Goal: Task Accomplishment & Management: Manage account settings

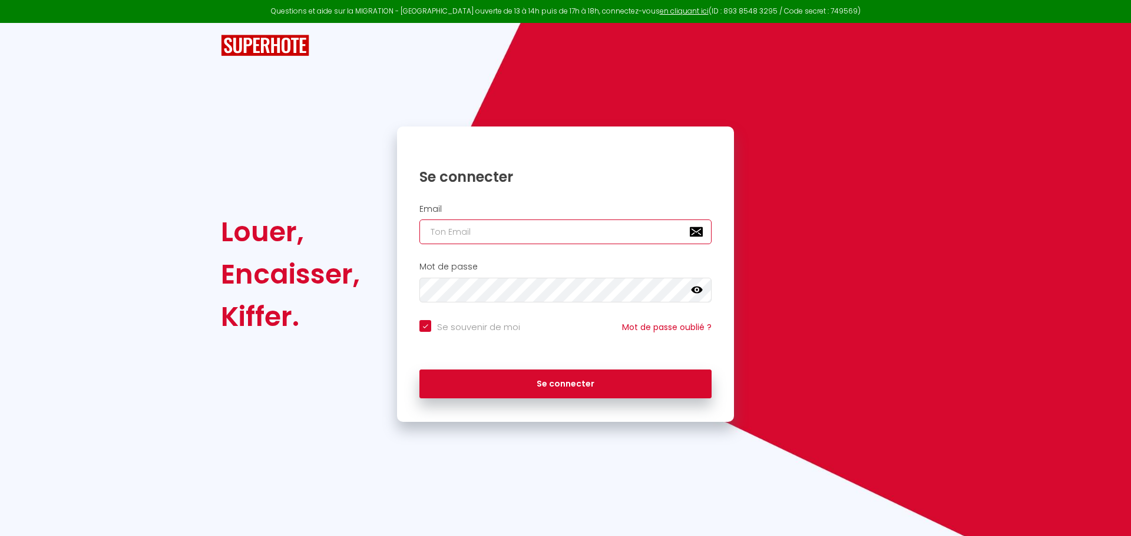
type input "[EMAIL_ADDRESS][DOMAIN_NAME]"
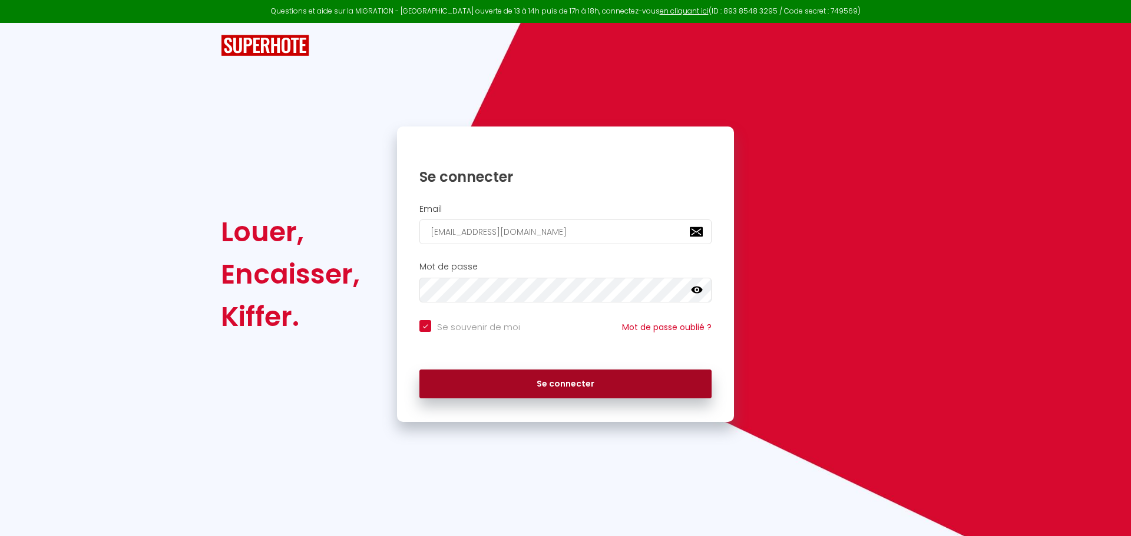
click at [651, 376] on button "Se connecter" at bounding box center [565, 384] width 292 height 29
checkbox input "true"
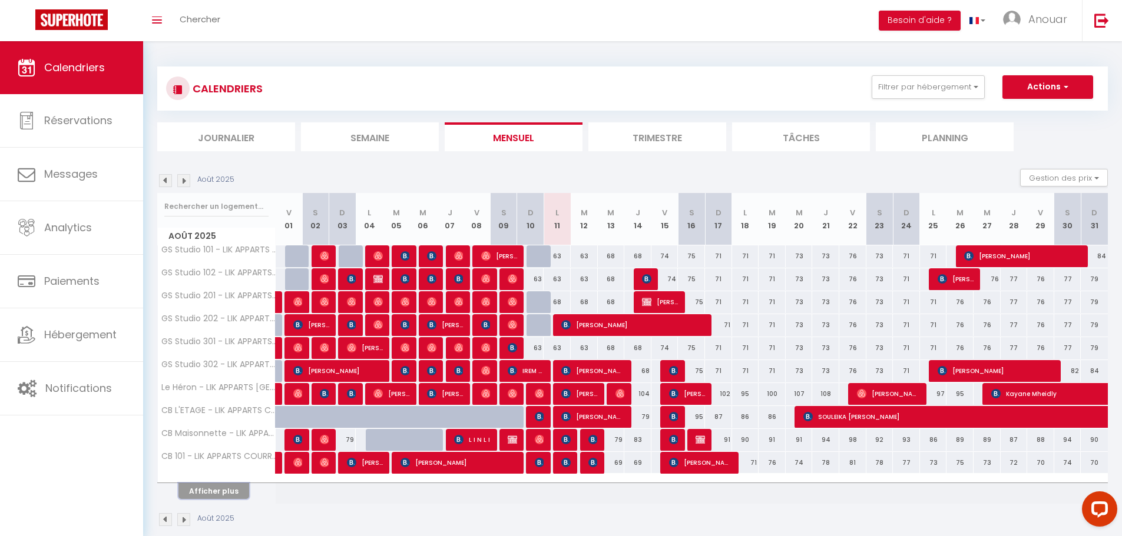
click at [236, 495] on button "Afficher plus" at bounding box center [213, 491] width 71 height 16
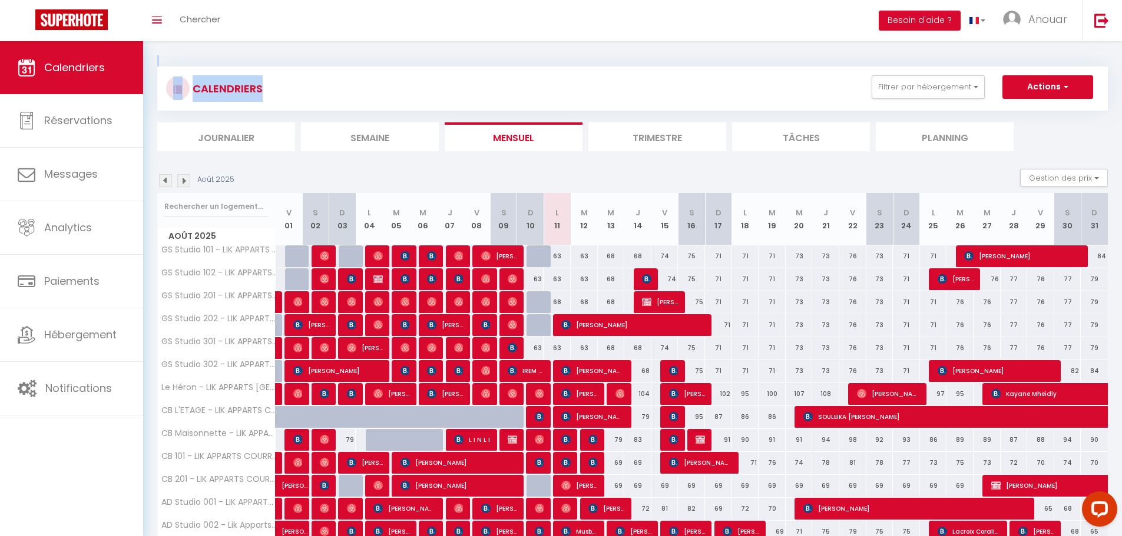
drag, startPoint x: 264, startPoint y: 90, endPoint x: 161, endPoint y: 52, distance: 110.3
click at [161, 52] on div "CALENDRIERS Filtrer par hébergement SULTANE Le Héron - LIK APPARTS [GEOGRAPHIC_…" at bounding box center [632, 363] width 979 height 644
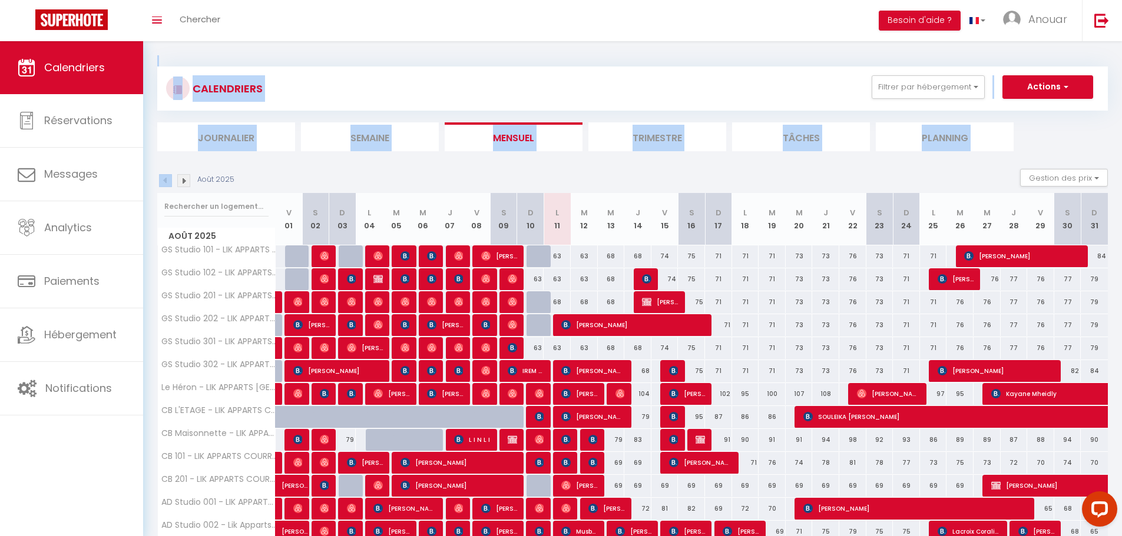
drag, startPoint x: 161, startPoint y: 52, endPoint x: 610, endPoint y: 173, distance: 464.6
click at [610, 173] on div "CALENDRIERS Filtrer par hébergement SULTANE Le Héron - LIK APPARTS [GEOGRAPHIC_…" at bounding box center [632, 363] width 979 height 644
click at [610, 173] on div "Août 2025 Gestion des prix Nb Nuits minimum Règles Disponibilité" at bounding box center [632, 181] width 951 height 24
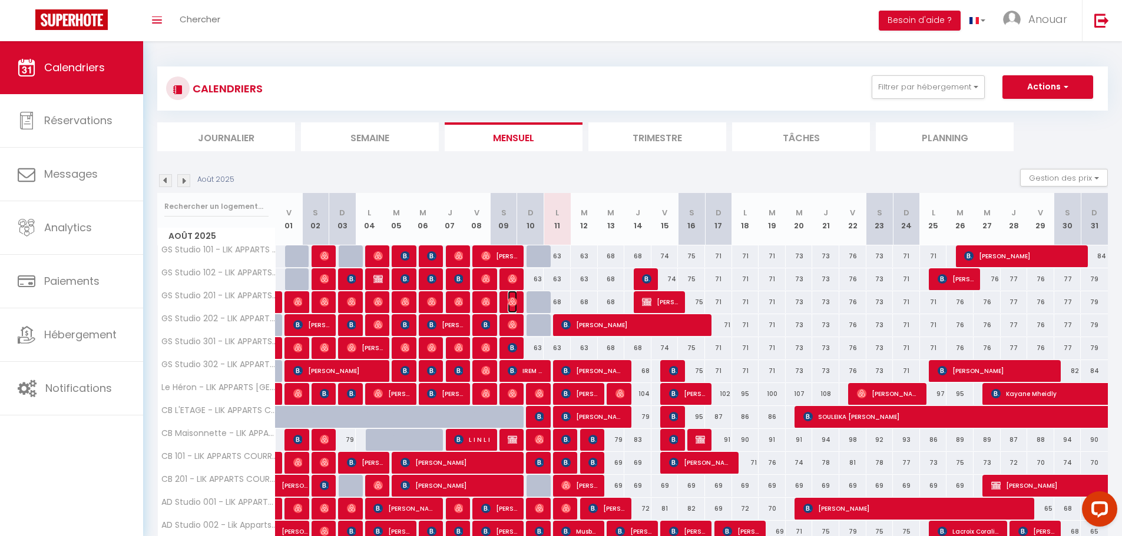
click at [514, 299] on img at bounding box center [512, 301] width 9 height 9
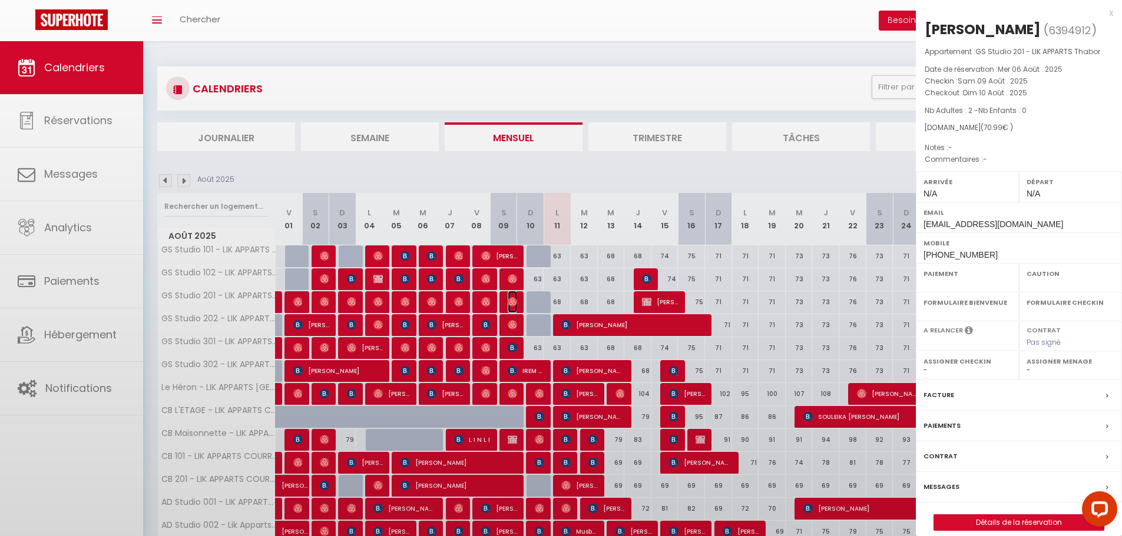
select select "OK"
select select "0"
select select "1"
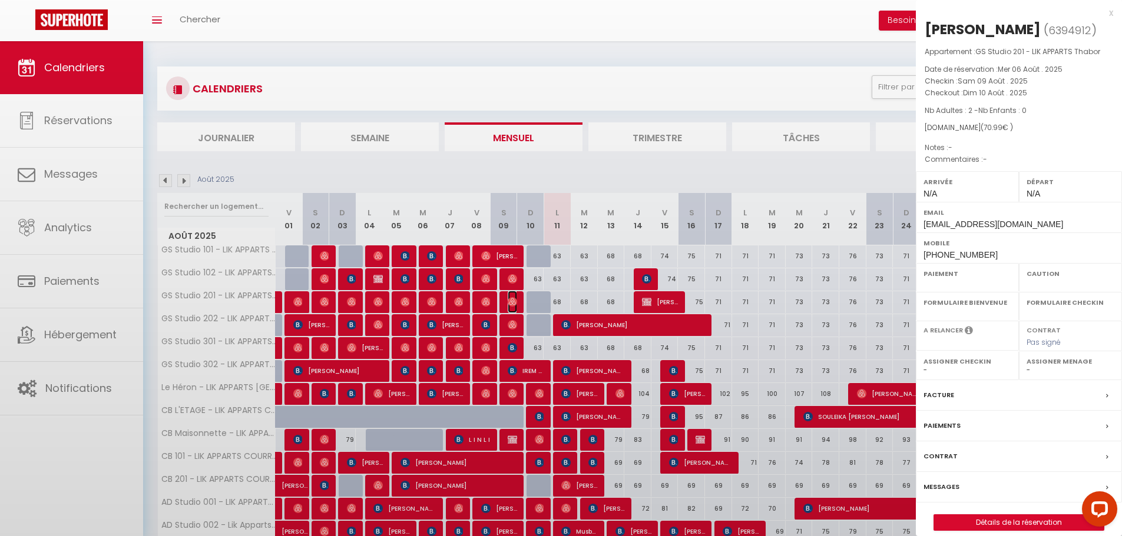
select select
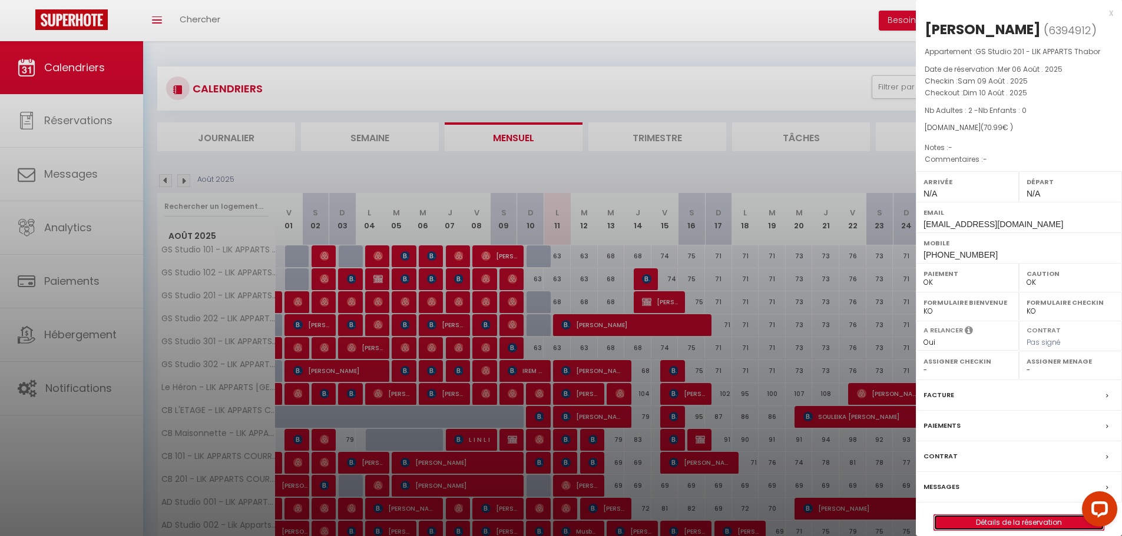
click at [996, 526] on link "Détails de la réservation" at bounding box center [1019, 522] width 170 height 15
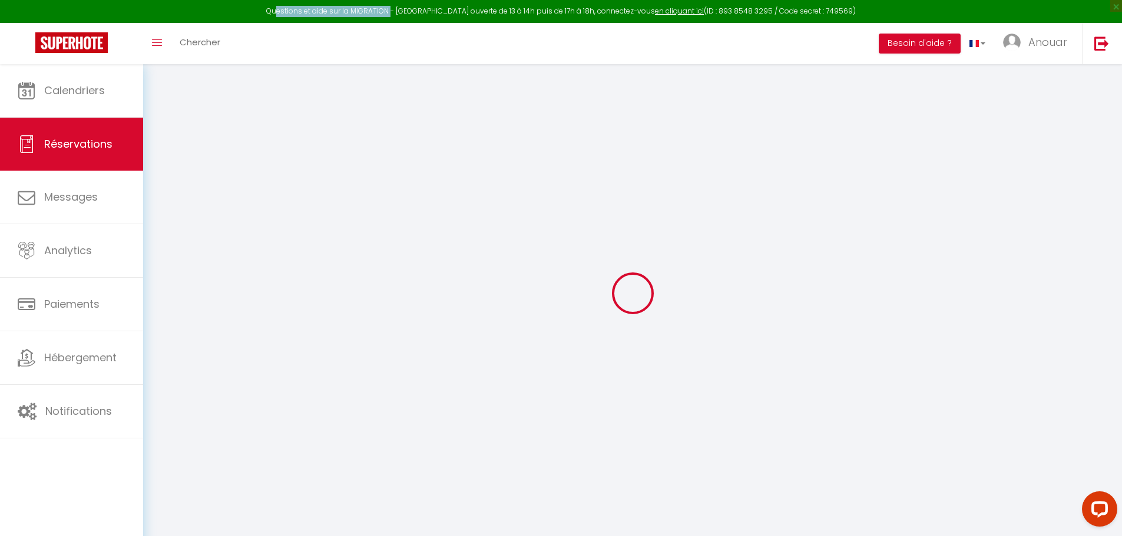
drag, startPoint x: 293, startPoint y: 12, endPoint x: 409, endPoint y: 4, distance: 115.7
click at [407, 3] on div "Questions et aide sur la MIGRATION - [GEOGRAPHIC_DATA] ouverte de 13 à 14h puis…" at bounding box center [561, 11] width 1122 height 23
click at [420, 11] on div "Questions et aide sur la MIGRATION - [GEOGRAPHIC_DATA] ouverte de 13 à 14h puis…" at bounding box center [561, 11] width 1122 height 23
type input "[PERSON_NAME]"
type input "Dulieu"
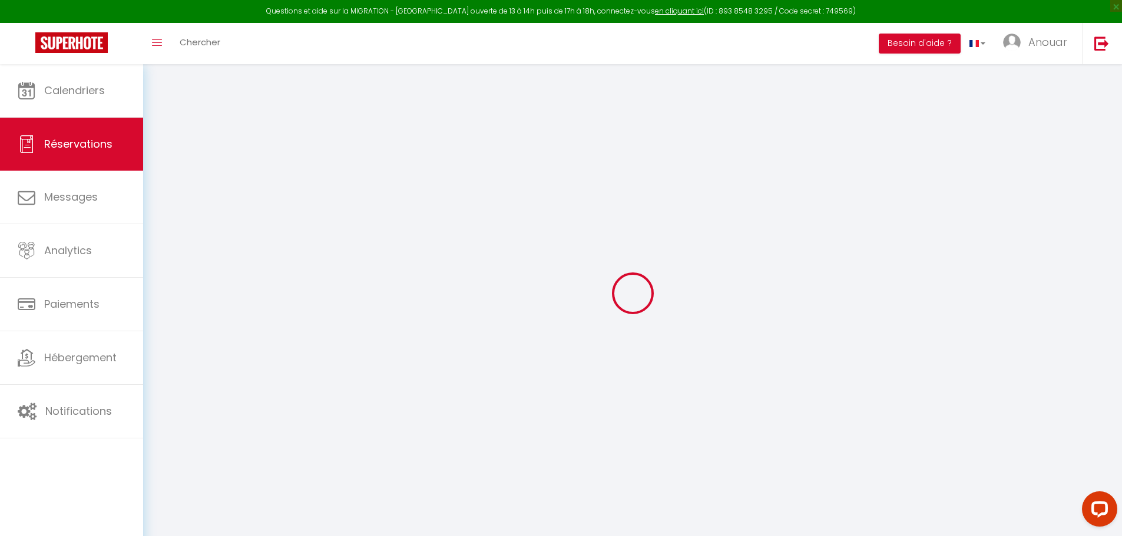
type input "[EMAIL_ADDRESS][DOMAIN_NAME]"
type input "[PHONE_NUMBER]"
select select
type input "12.24"
select select "5836"
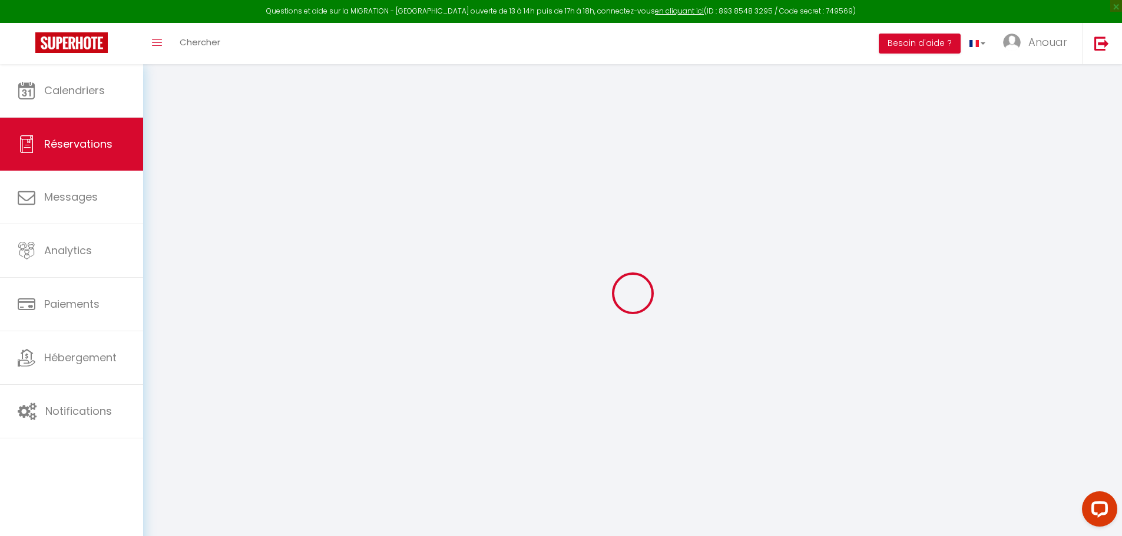
select select "1"
select select
type input "2"
select select "12"
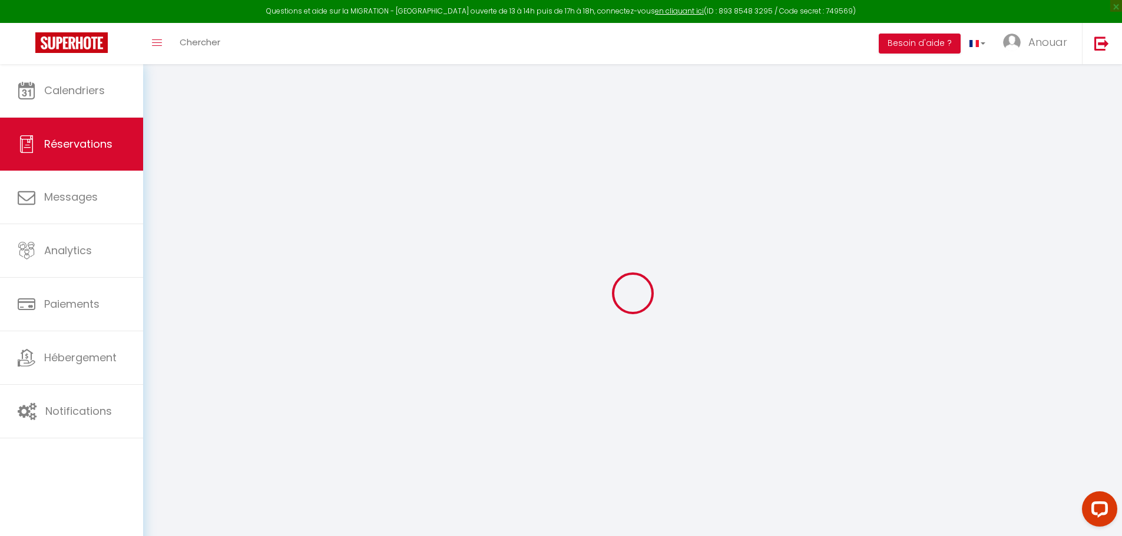
select select
type input "68"
checkbox input "false"
type input "0"
select select "1"
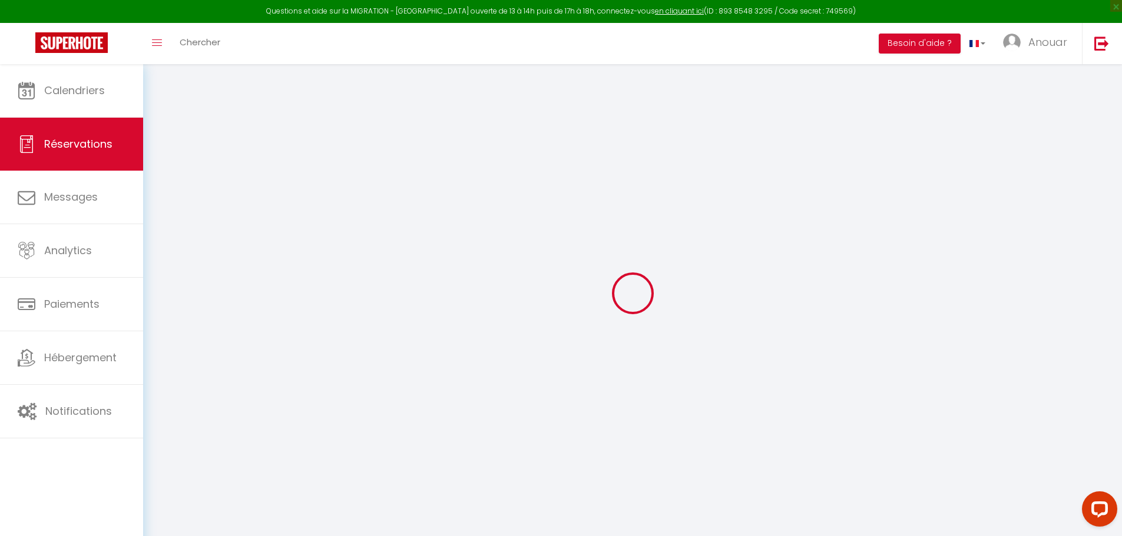
type input "0"
select select
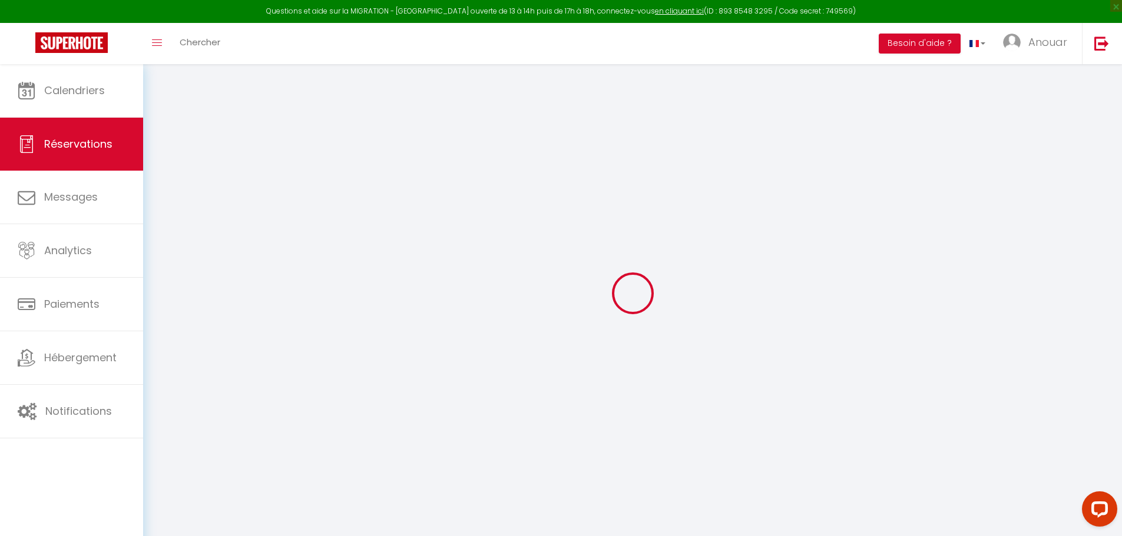
select select
select select "15"
checkbox input "false"
select select
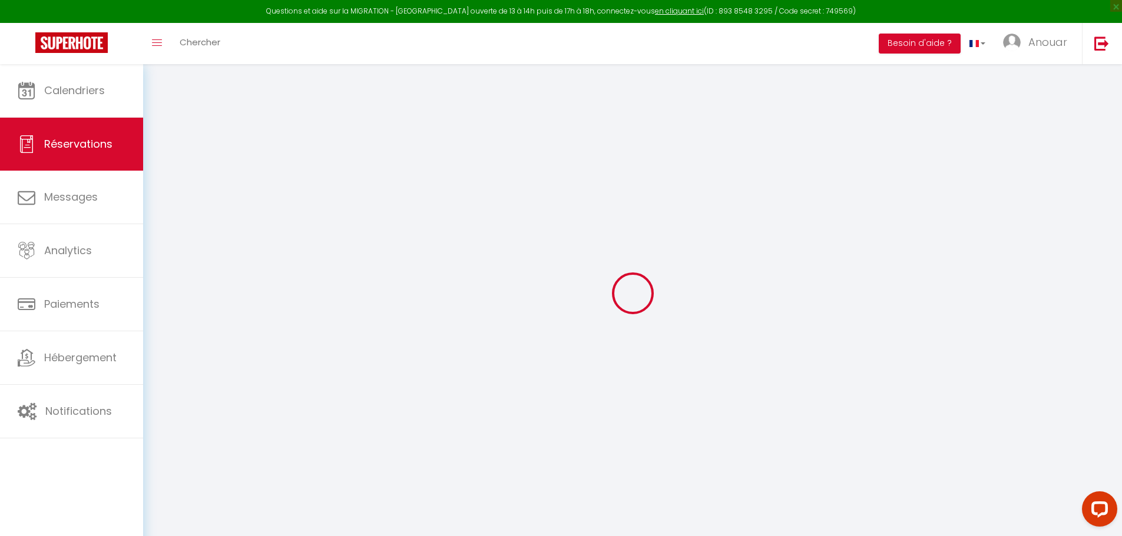
select select
checkbox input "false"
select select
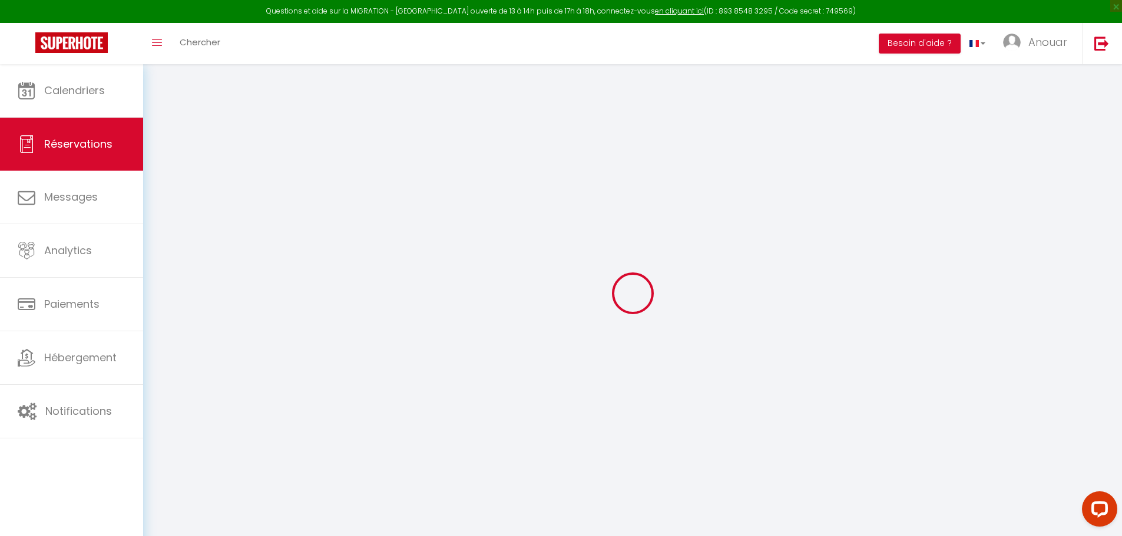
checkbox input "false"
select select
checkbox input "false"
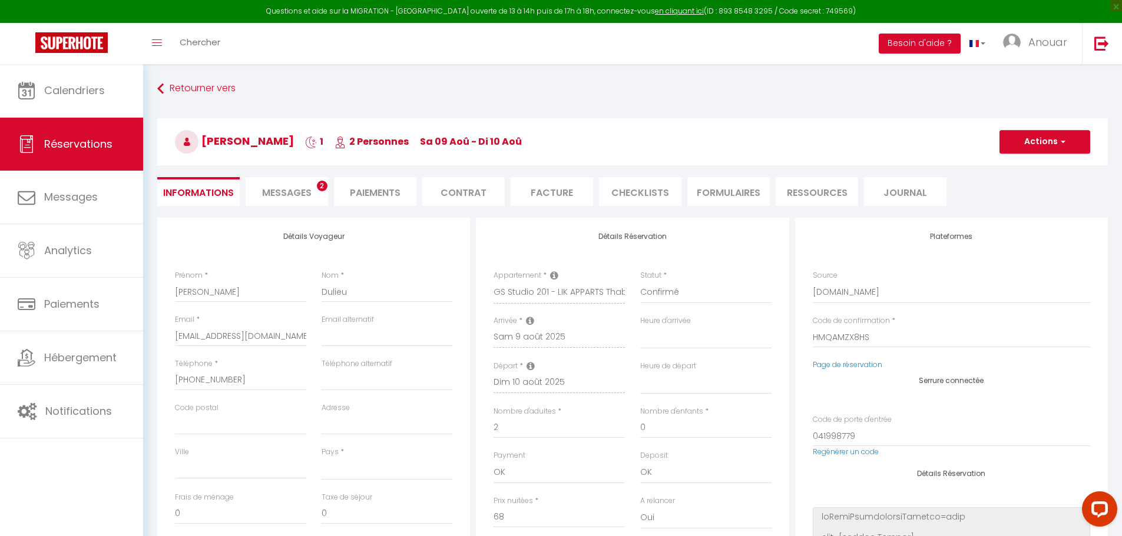
select select
type input "2.99"
select select
checkbox input "false"
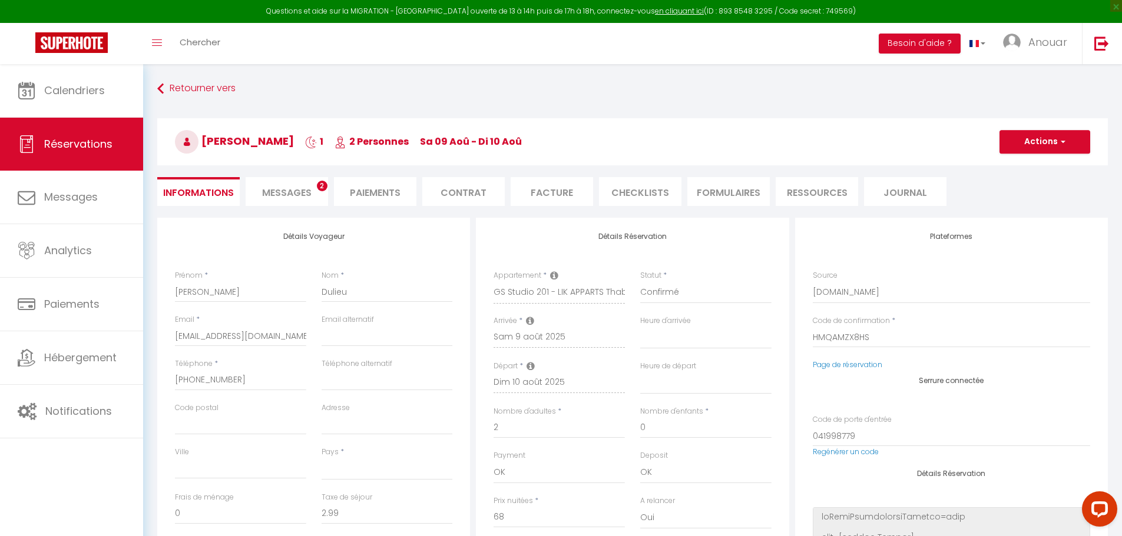
select select
checkbox input "false"
select select
click at [287, 191] on span "Messages" at bounding box center [286, 193] width 49 height 14
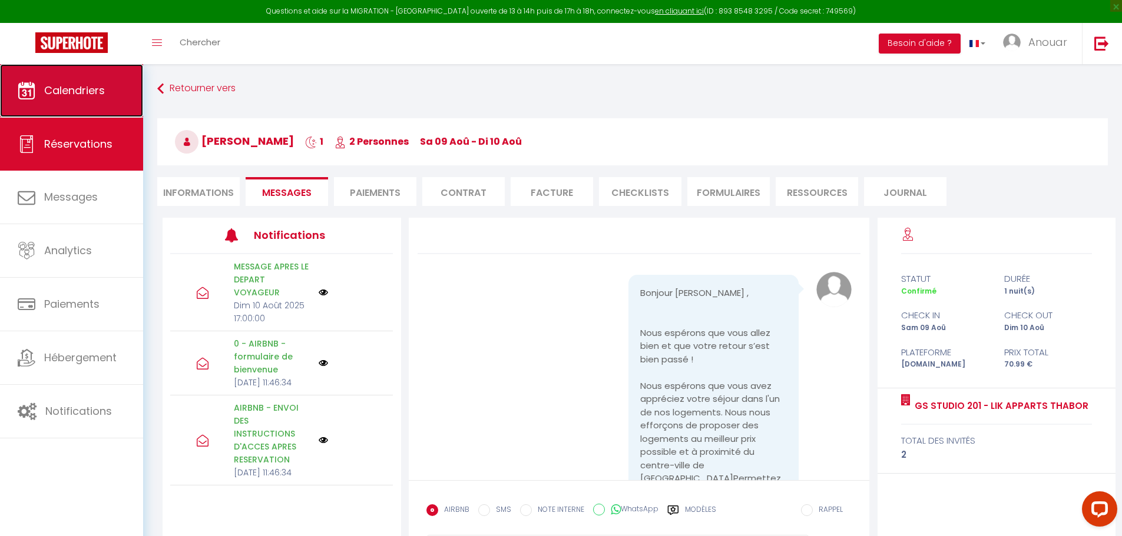
click at [39, 96] on link "Calendriers" at bounding box center [71, 90] width 143 height 53
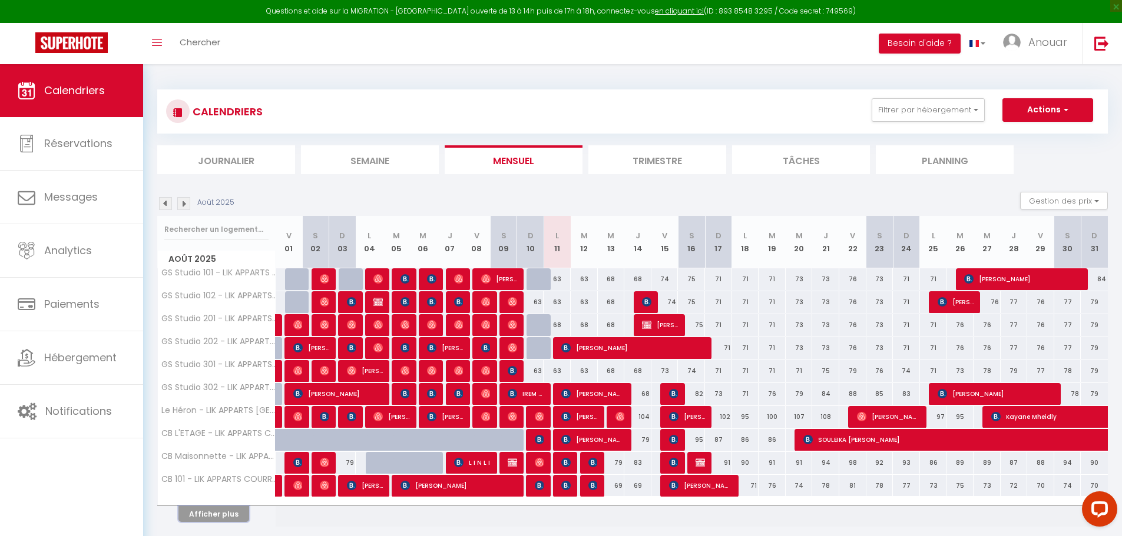
click at [210, 515] on button "Afficher plus" at bounding box center [213, 514] width 71 height 16
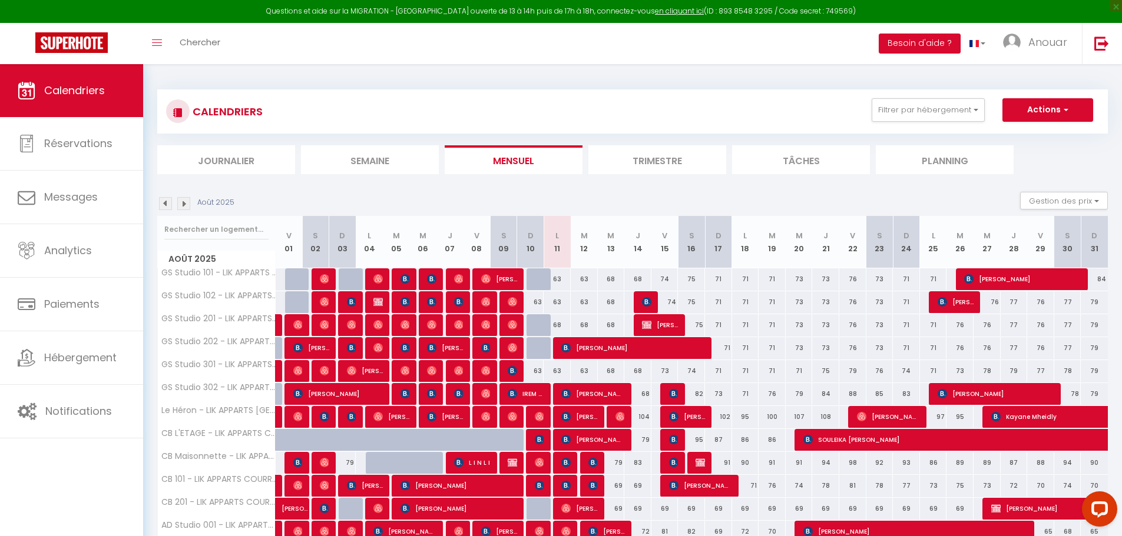
scroll to position [171, 0]
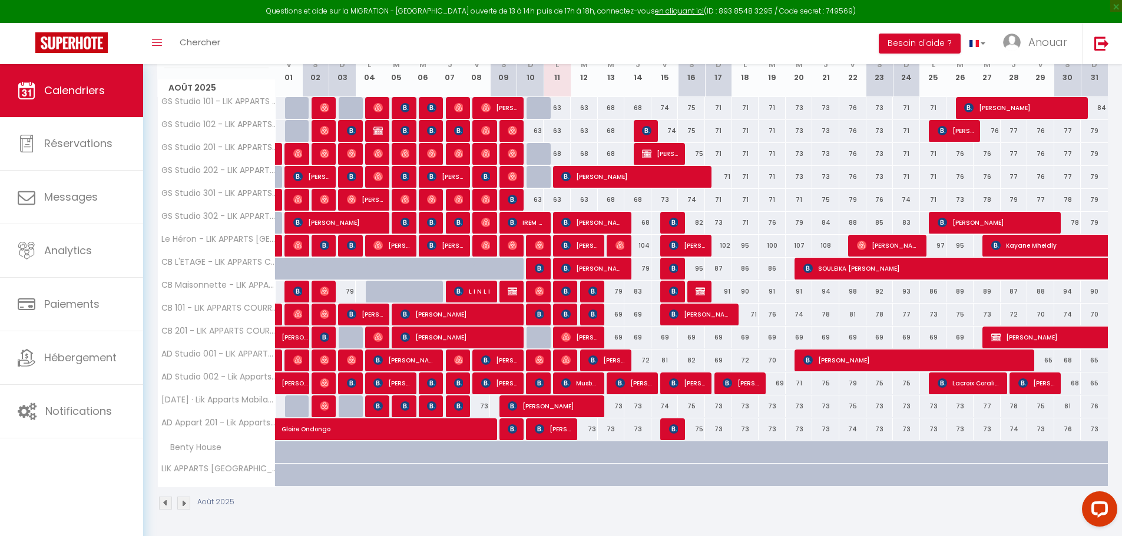
click at [559, 134] on div "63" at bounding box center [557, 131] width 27 height 22
type input "63"
type input "Lun 11 Août 2025"
type input "[DATE]"
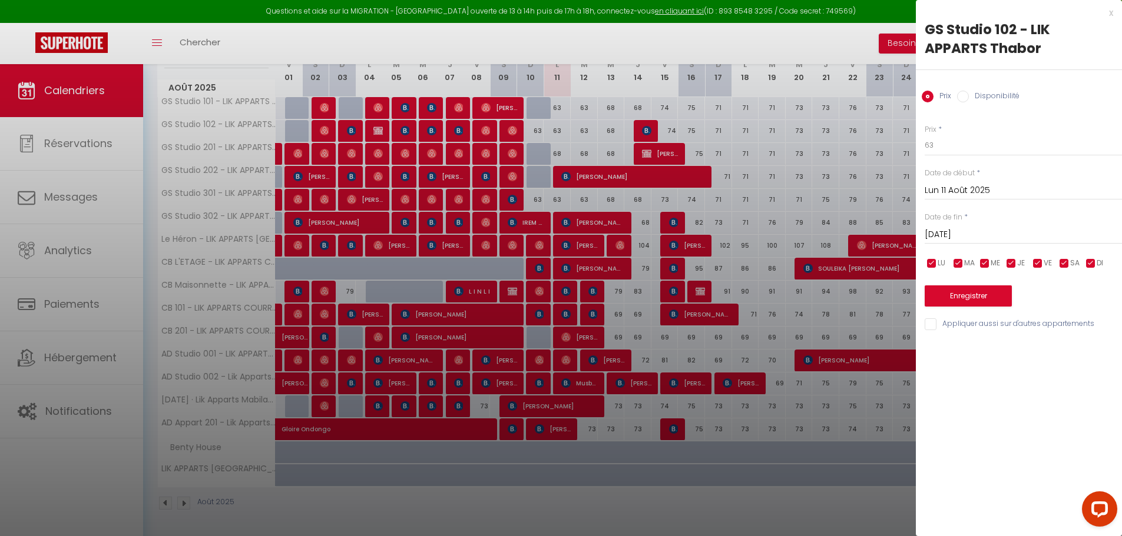
click at [972, 94] on label "Disponibilité" at bounding box center [994, 97] width 51 height 13
click at [969, 94] on input "Disponibilité" at bounding box center [963, 97] width 12 height 12
radio input "true"
radio input "false"
click at [981, 143] on select "Disponible Indisponible" at bounding box center [1023, 146] width 197 height 22
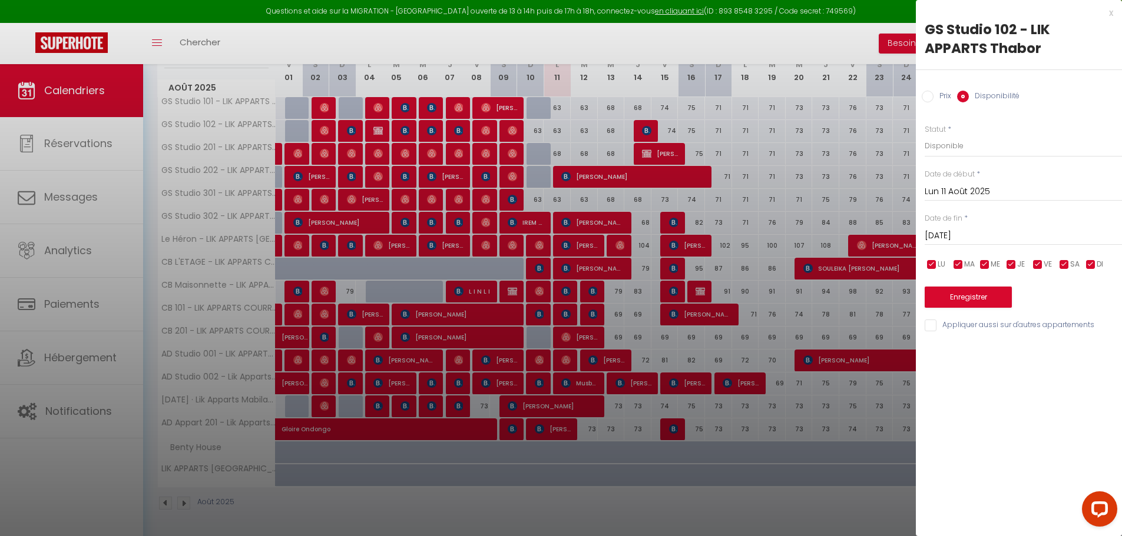
click at [556, 150] on div at bounding box center [561, 268] width 1122 height 536
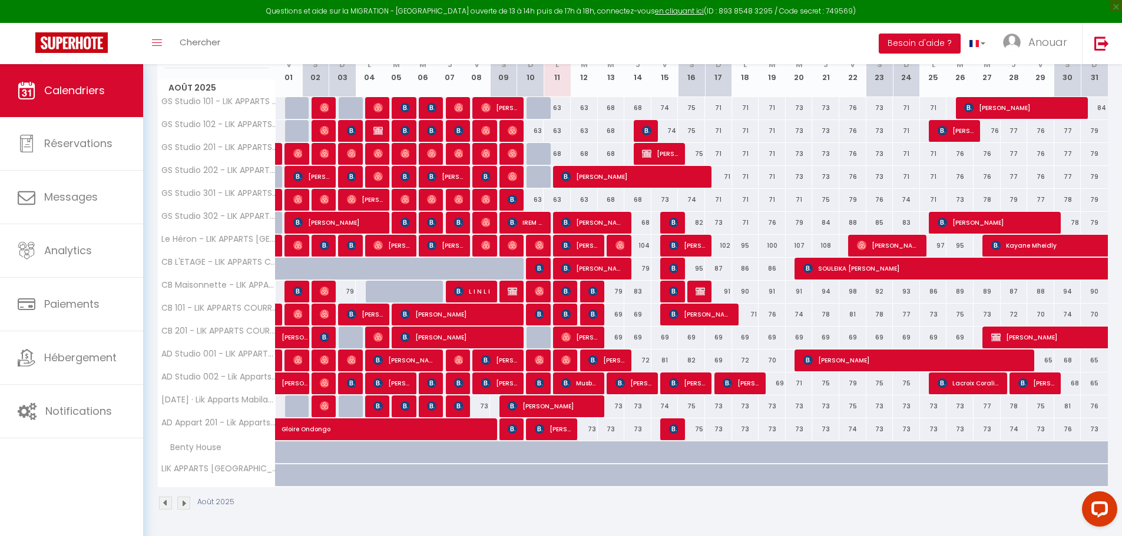
click at [559, 150] on div "68" at bounding box center [557, 154] width 27 height 22
select select "1"
type input "Lun 11 Août 2025"
type input "[DATE]"
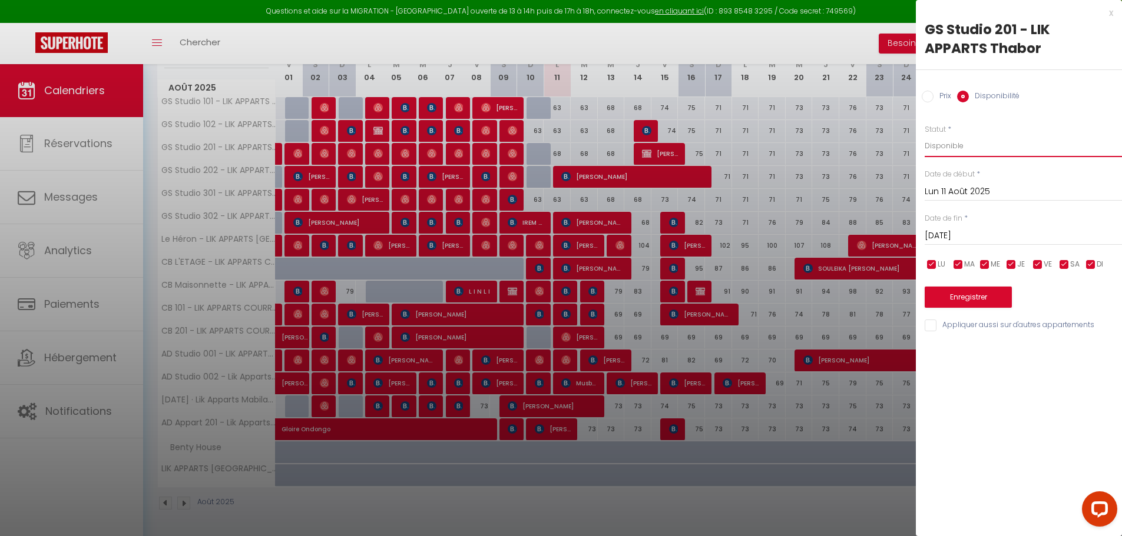
click at [945, 142] on select "Disponible Indisponible" at bounding box center [1023, 146] width 197 height 22
select select "0"
click at [925, 135] on select "Disponible Indisponible" at bounding box center [1023, 146] width 197 height 22
click at [982, 298] on button "Enregistrer" at bounding box center [968, 297] width 87 height 21
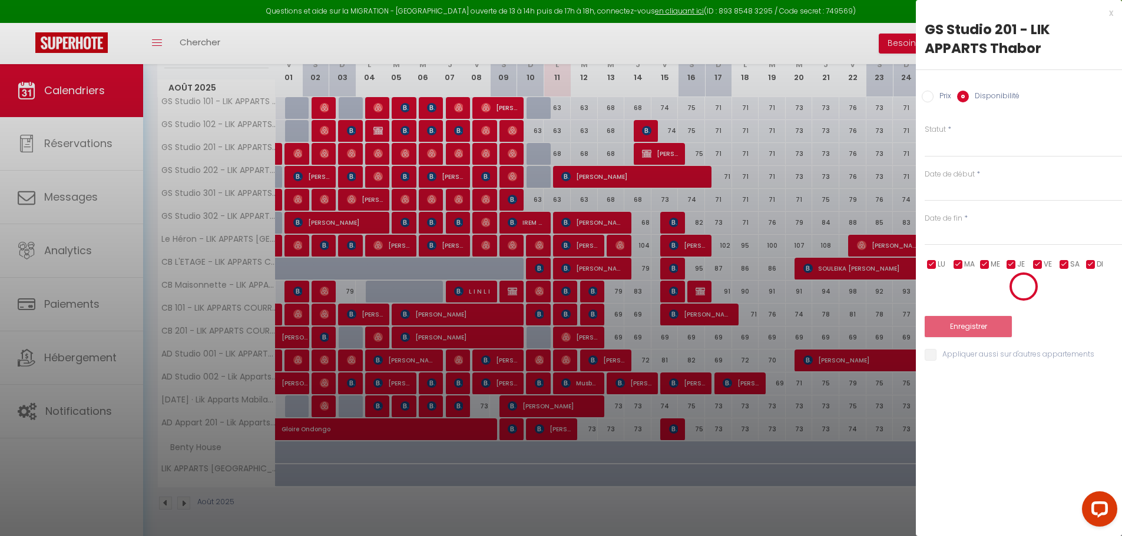
scroll to position [64, 0]
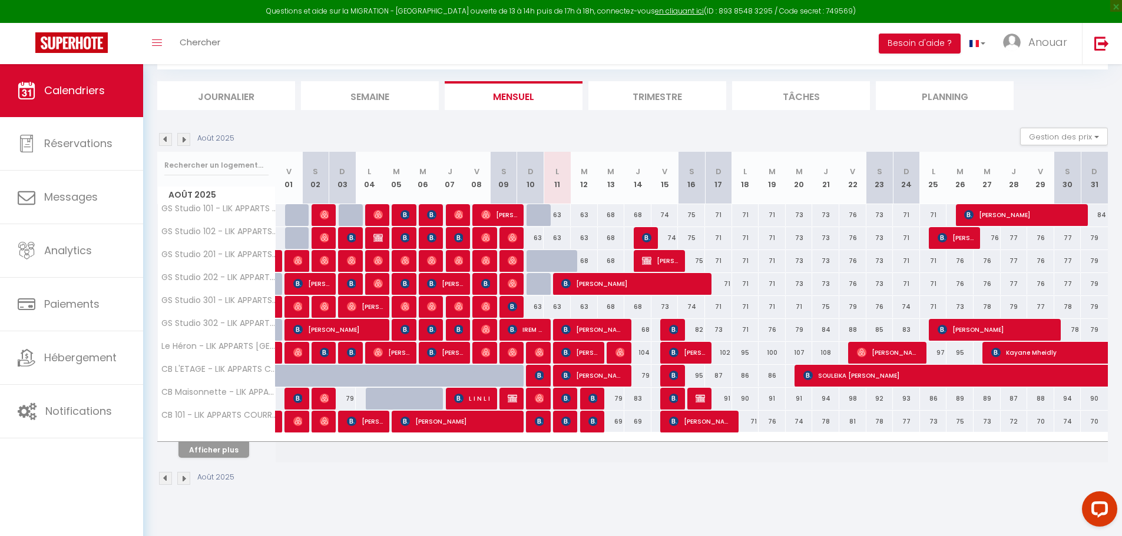
click at [612, 304] on div "68" at bounding box center [611, 307] width 27 height 22
select select "1"
type input "Mer 13 Août 2025"
type input "[DEMOGRAPHIC_DATA][DATE]"
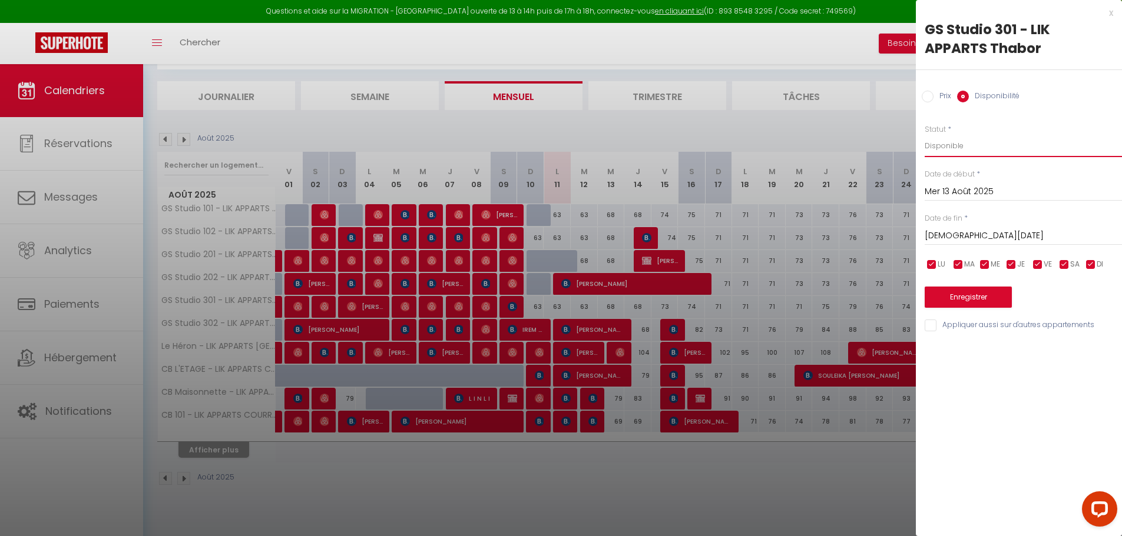
click at [938, 151] on select "Disponible Indisponible" at bounding box center [1023, 146] width 197 height 22
select select "0"
click at [925, 135] on select "Disponible Indisponible" at bounding box center [1023, 146] width 197 height 22
click at [973, 295] on button "Enregistrer" at bounding box center [968, 297] width 87 height 21
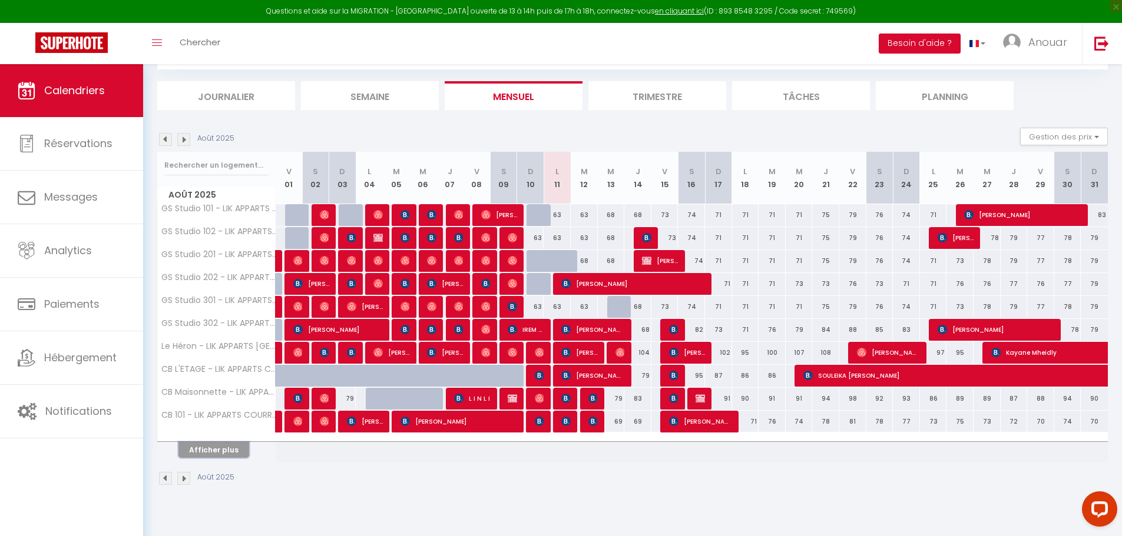
click at [221, 443] on button "Afficher plus" at bounding box center [213, 450] width 71 height 16
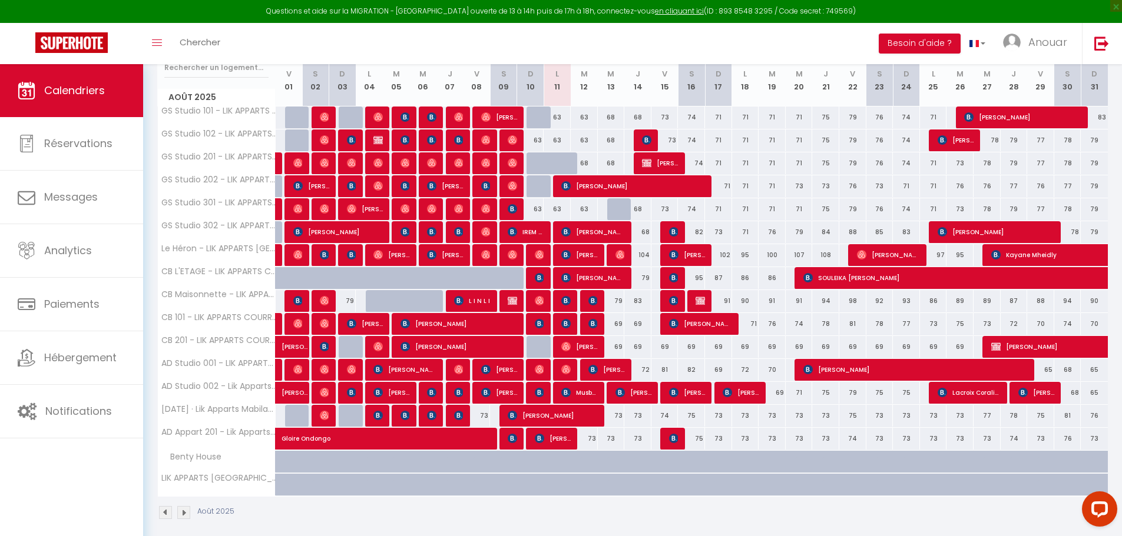
scroll to position [171, 0]
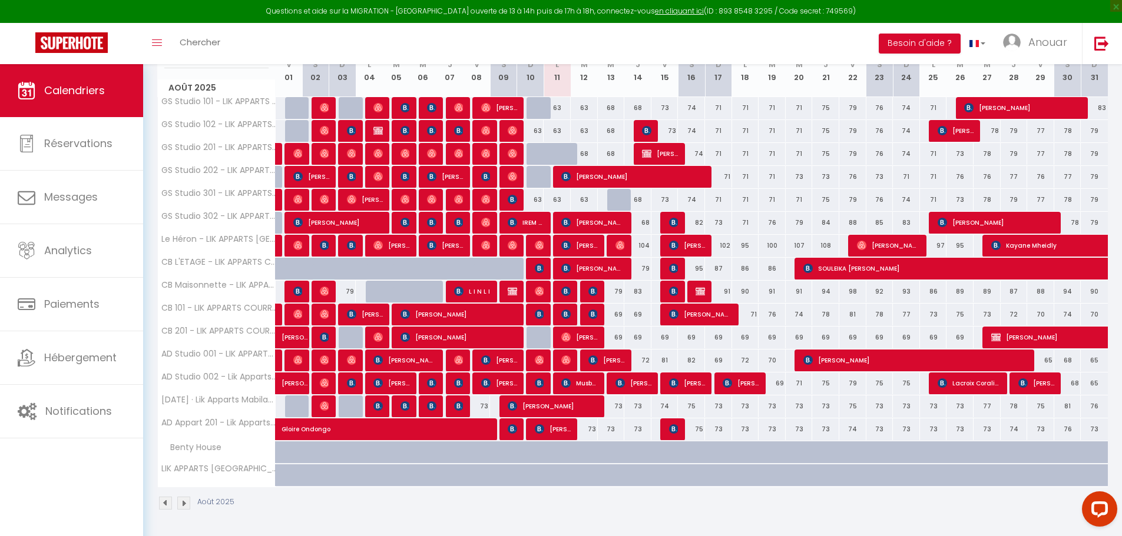
click at [665, 361] on div "81" at bounding box center [664, 361] width 27 height 22
select select "1"
type input "Ven 15 Août 2025"
type input "[PERSON_NAME][DATE]"
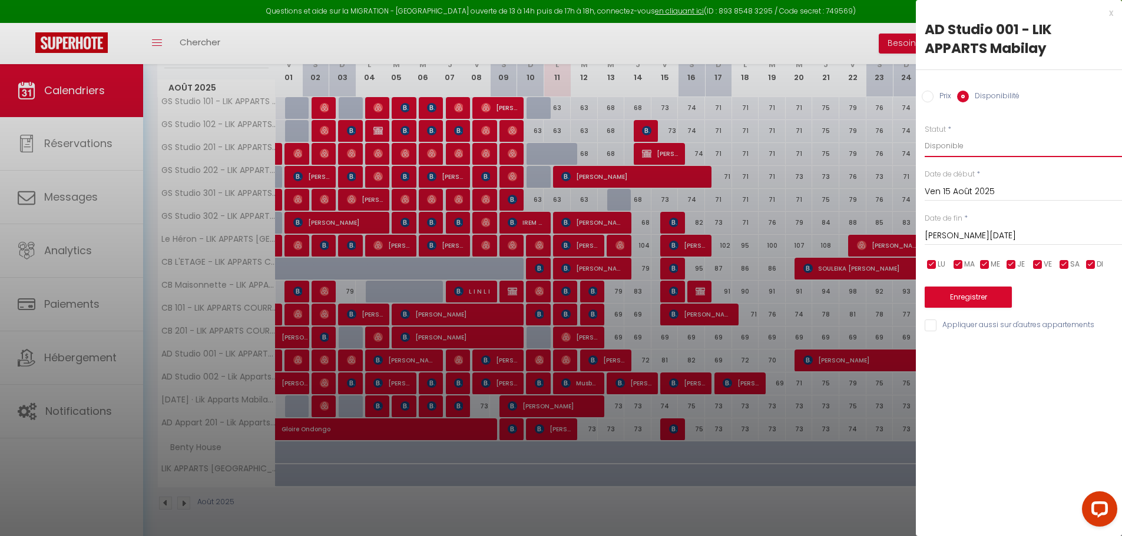
click at [967, 145] on select "Disponible Indisponible" at bounding box center [1023, 146] width 197 height 22
select select "0"
click at [925, 135] on select "Disponible Indisponible" at bounding box center [1023, 146] width 197 height 22
click at [967, 296] on button "Enregistrer" at bounding box center [968, 297] width 87 height 21
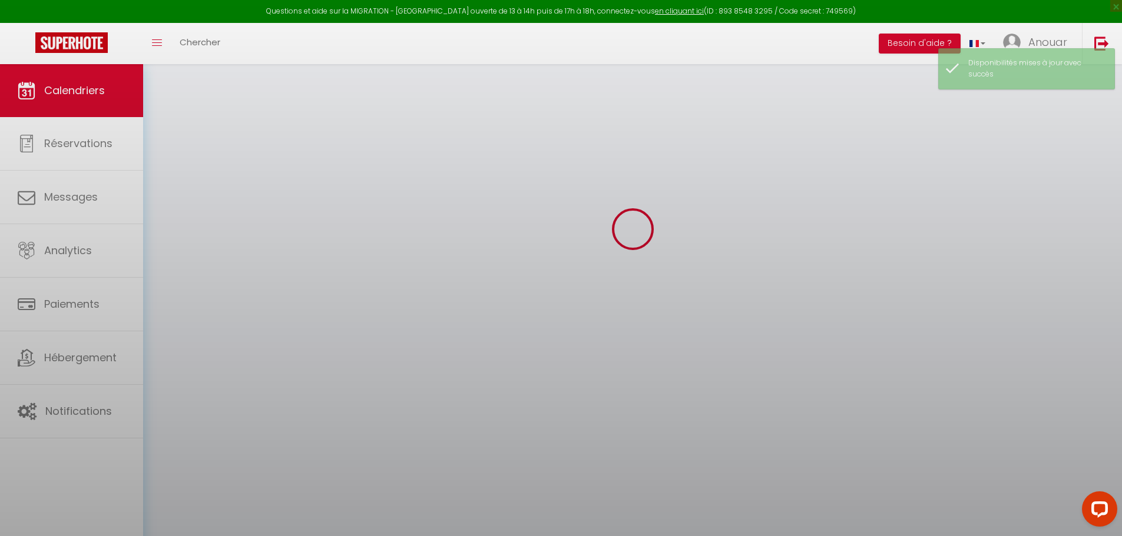
scroll to position [64, 0]
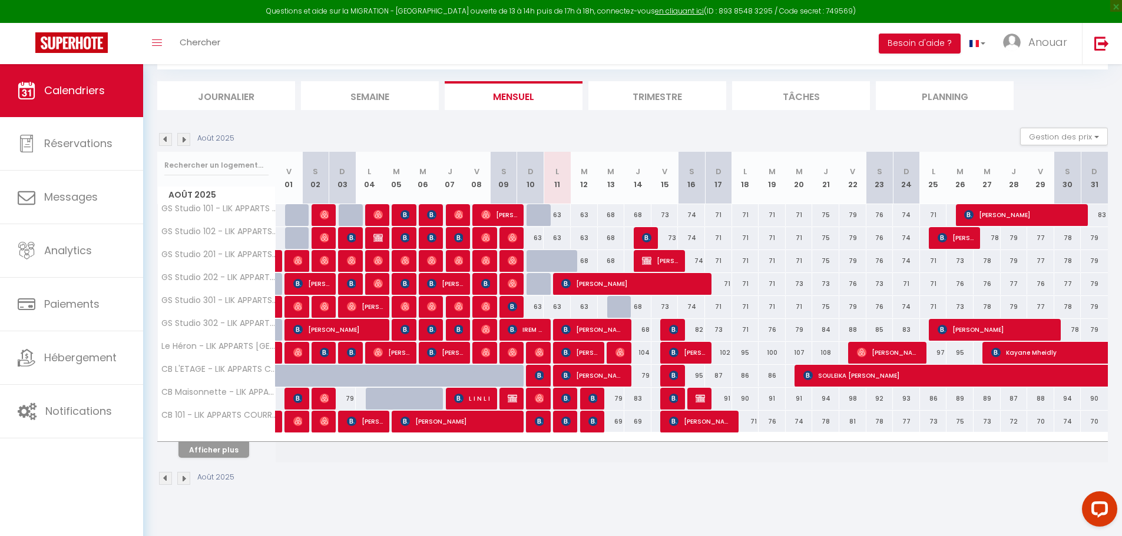
click at [187, 142] on img at bounding box center [183, 139] width 13 height 13
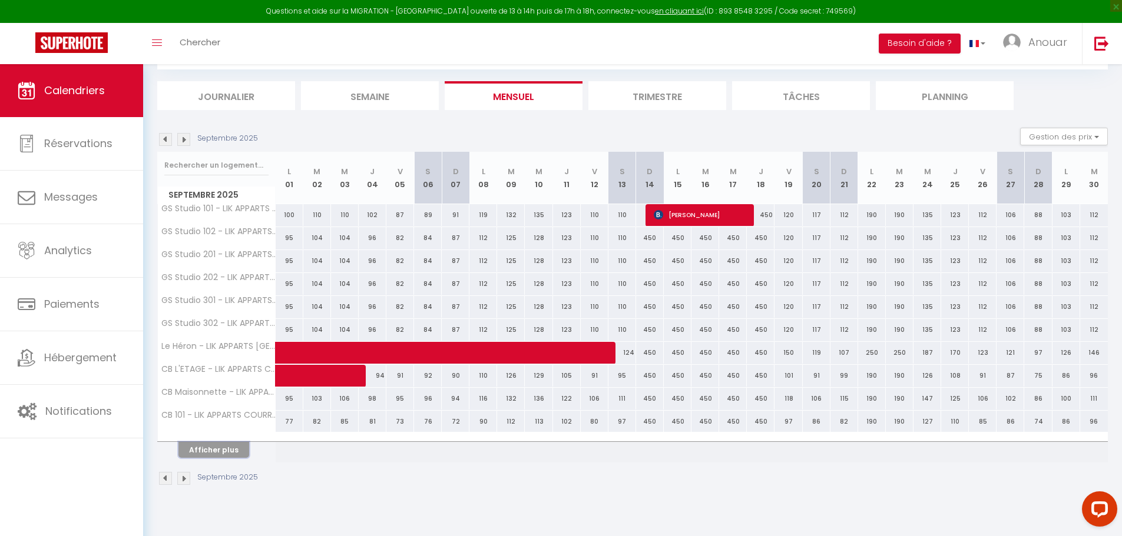
click at [230, 447] on button "Afficher plus" at bounding box center [213, 450] width 71 height 16
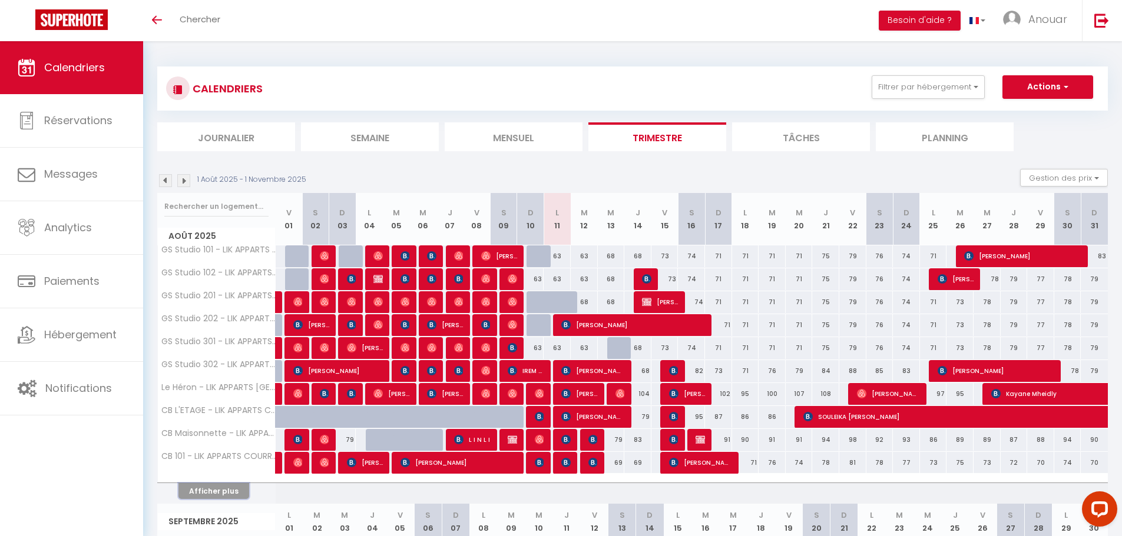
click at [236, 496] on button "Afficher plus" at bounding box center [213, 491] width 71 height 16
